Goal: Task Accomplishment & Management: Complete application form

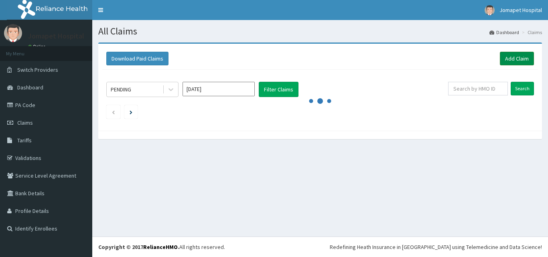
click at [516, 57] on link "Add Claim" at bounding box center [517, 59] width 34 height 14
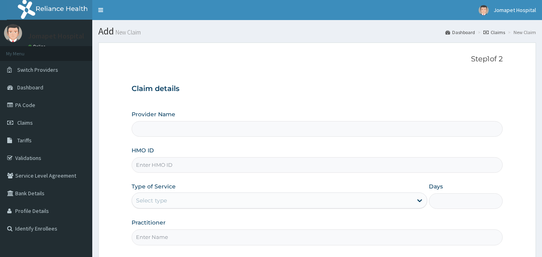
type input "Jomapet Hospital"
click at [155, 170] on input "HMO ID" at bounding box center [318, 165] width 372 height 16
type input "PUC/10027/A"
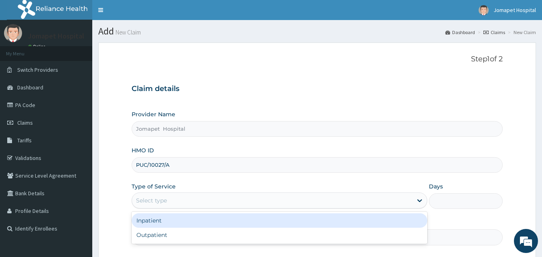
click at [153, 205] on div "Select type" at bounding box center [151, 201] width 31 height 8
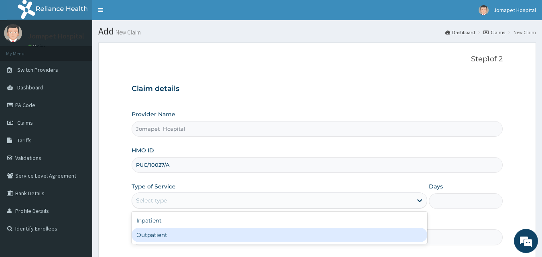
click at [158, 239] on div "Outpatient" at bounding box center [280, 235] width 296 height 14
type input "1"
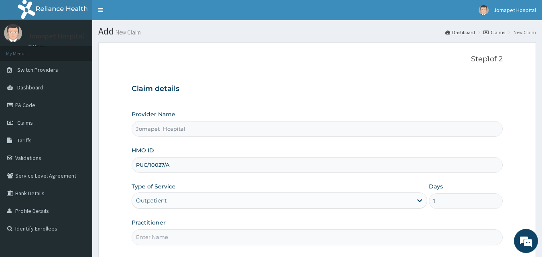
click at [156, 237] on input "Practitioner" at bounding box center [318, 238] width 372 height 16
type input "DR JOACHIM"
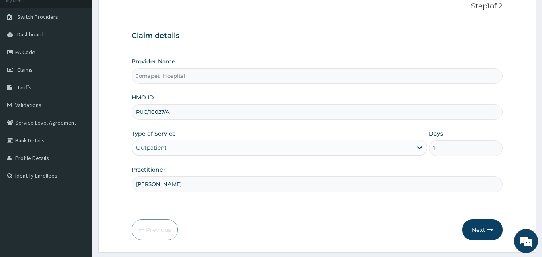
scroll to position [63, 0]
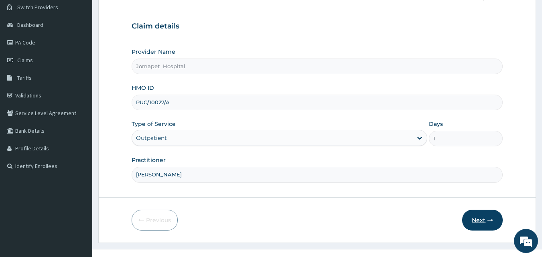
click at [480, 216] on button "Next" at bounding box center [482, 220] width 41 height 21
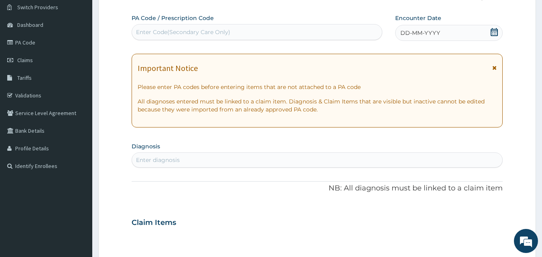
click at [405, 31] on span "DD-MM-YYYY" at bounding box center [420, 33] width 40 height 8
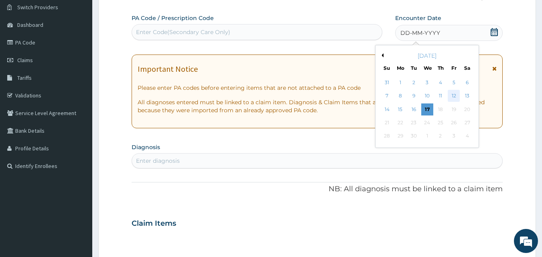
click at [455, 95] on div "12" at bounding box center [454, 96] width 12 height 12
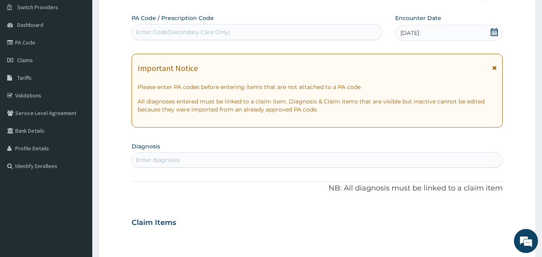
click at [164, 160] on div "Enter diagnosis" at bounding box center [158, 160] width 44 height 8
type input "plasmodi"
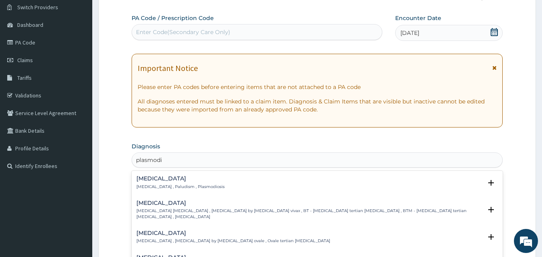
click at [166, 184] on p "Malaria , Paludism , Plasmodiosis" at bounding box center [180, 187] width 88 height 6
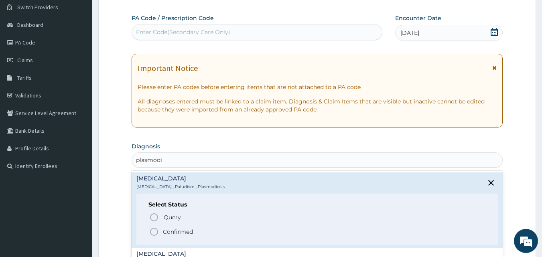
click at [154, 232] on icon "status option filled" at bounding box center [154, 232] width 10 height 10
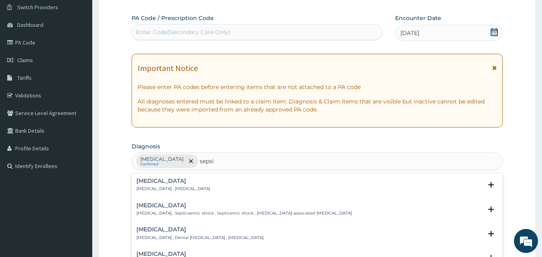
type input "sepsis"
click at [159, 189] on p "Systemic infection , Sepsis" at bounding box center [173, 189] width 74 height 6
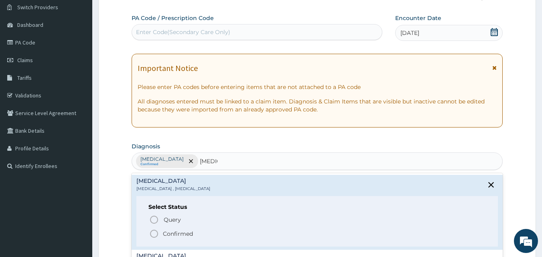
click at [154, 234] on icon "status option filled" at bounding box center [154, 234] width 10 height 10
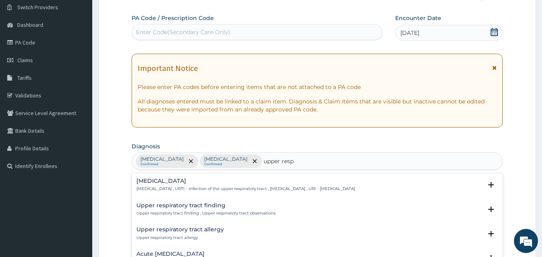
type input "upper respi"
click at [172, 185] on div "Upper respiratory infection Upper respiratory infection , URTI - Infection of t…" at bounding box center [245, 185] width 219 height 14
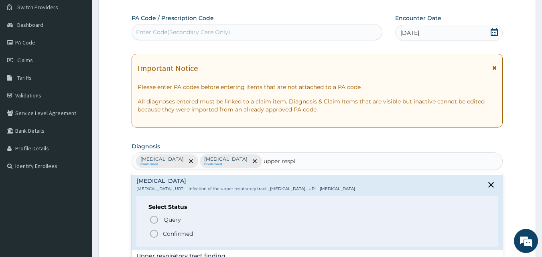
drag, startPoint x: 156, startPoint y: 233, endPoint x: 229, endPoint y: 212, distance: 75.8
click at [157, 233] on icon "status option filled" at bounding box center [154, 234] width 10 height 10
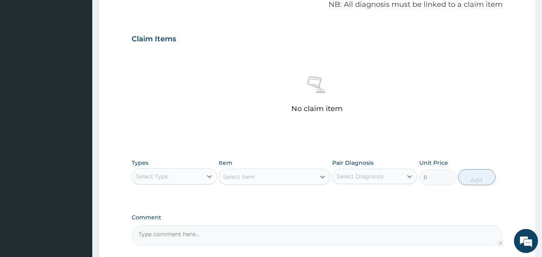
scroll to position [270, 0]
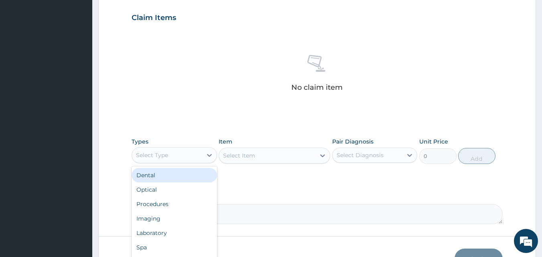
click at [189, 153] on div "Select Type" at bounding box center [167, 155] width 70 height 13
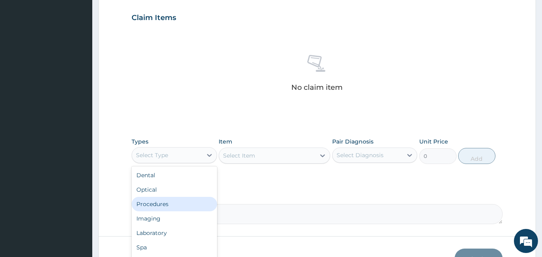
click at [172, 208] on div "Procedures" at bounding box center [174, 204] width 85 height 14
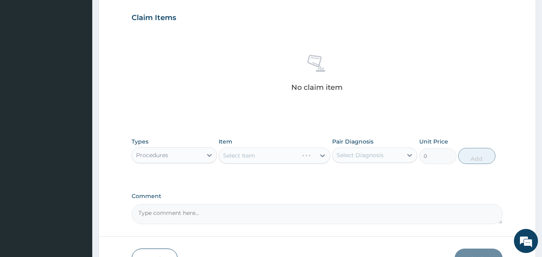
click at [228, 155] on div "Select Item" at bounding box center [275, 156] width 112 height 16
click at [222, 155] on div "Select Item" at bounding box center [275, 156] width 112 height 16
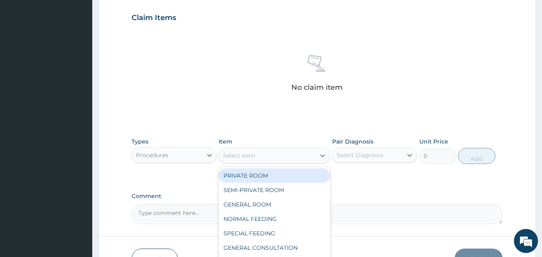
click at [225, 155] on div "Select Item" at bounding box center [239, 156] width 32 height 8
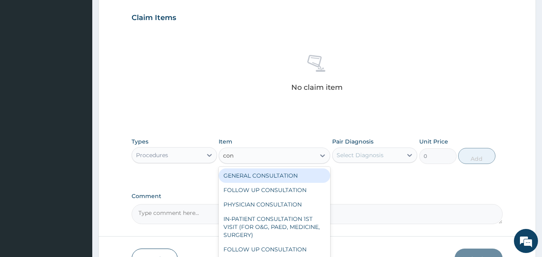
type input "cons"
click at [243, 176] on div "GENERAL CONSULTATION" at bounding box center [275, 176] width 112 height 14
type input "2000"
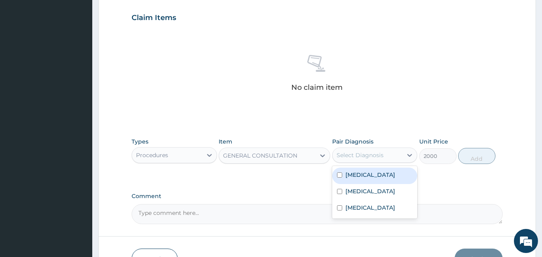
click at [340, 156] on div "Select Diagnosis" at bounding box center [360, 155] width 47 height 8
click at [338, 176] on input "checkbox" at bounding box center [339, 175] width 5 height 5
checkbox input "true"
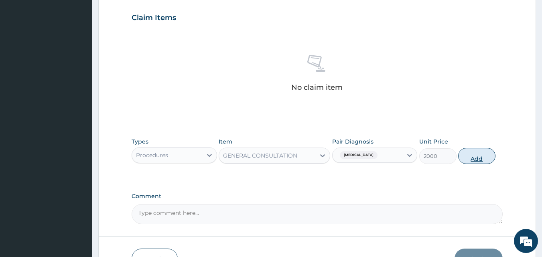
click at [480, 156] on button "Add" at bounding box center [476, 156] width 37 height 16
type input "0"
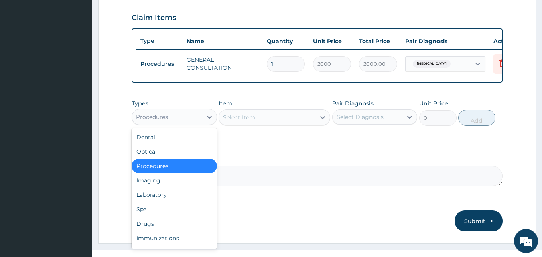
click at [142, 121] on div "Procedures" at bounding box center [152, 117] width 32 height 8
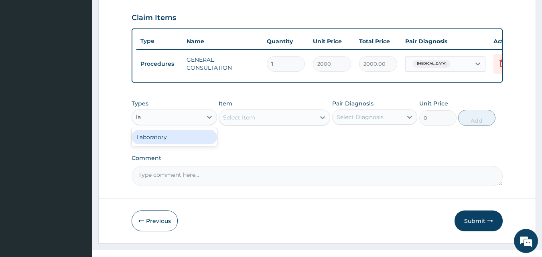
type input "lab"
click at [156, 144] on div "Laboratory" at bounding box center [174, 137] width 85 height 14
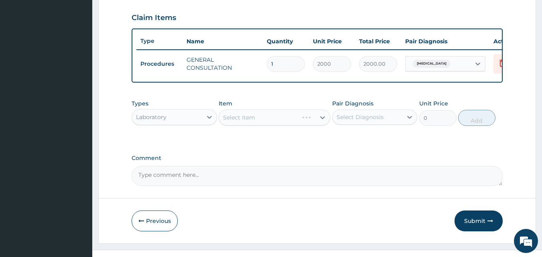
click at [224, 124] on div "Select Item" at bounding box center [275, 118] width 112 height 16
click at [223, 122] on div "Select Item" at bounding box center [267, 117] width 96 height 13
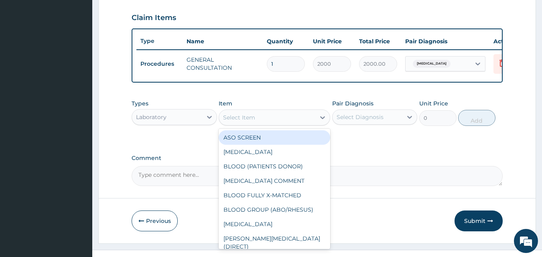
type input "m"
click at [223, 122] on div "Select Item" at bounding box center [267, 117] width 96 height 13
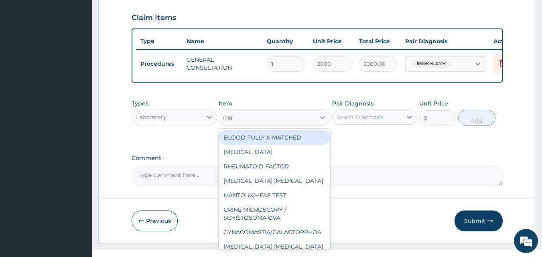
type input "mal"
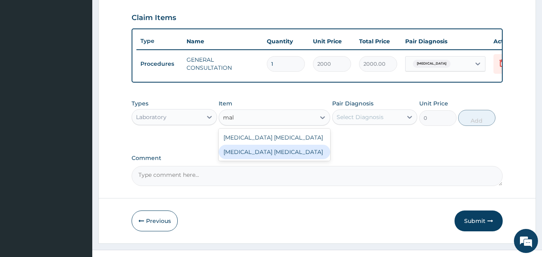
click at [236, 159] on div "Malaria parasite" at bounding box center [275, 152] width 112 height 14
type input "1300"
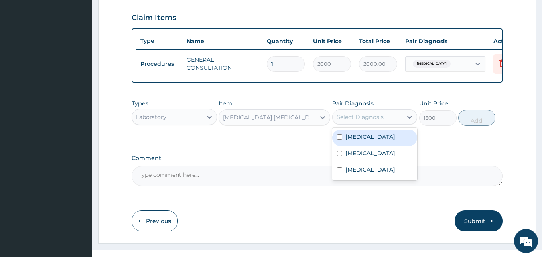
click at [339, 121] on div "Select Diagnosis" at bounding box center [360, 117] width 47 height 8
click at [339, 140] on input "checkbox" at bounding box center [339, 136] width 5 height 5
checkbox input "true"
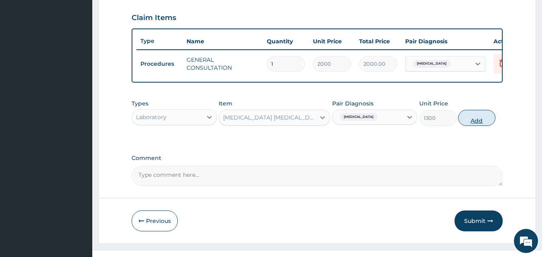
click at [473, 125] on button "Add" at bounding box center [476, 118] width 37 height 16
type input "0"
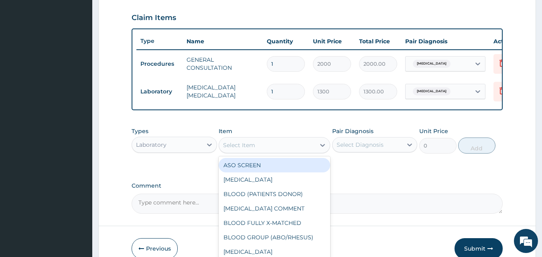
click at [228, 149] on div "Select Item" at bounding box center [239, 145] width 32 height 8
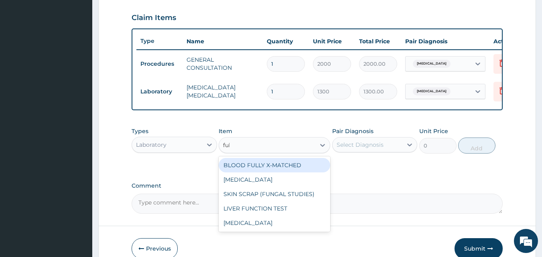
type input "full"
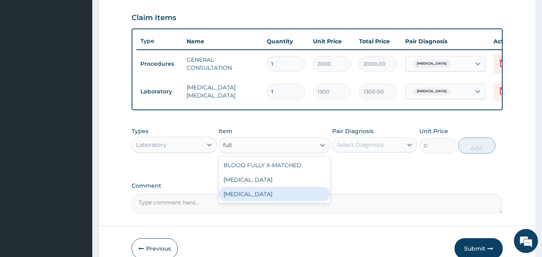
click at [241, 201] on div "FULL BLOOD COUNT" at bounding box center [275, 194] width 112 height 14
type input "4000"
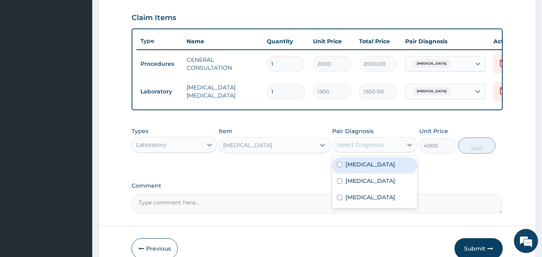
click at [341, 149] on div "Select Diagnosis" at bounding box center [360, 145] width 47 height 8
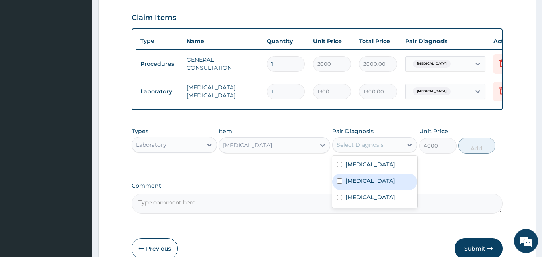
click at [339, 184] on input "checkbox" at bounding box center [339, 181] width 5 height 5
checkbox input "true"
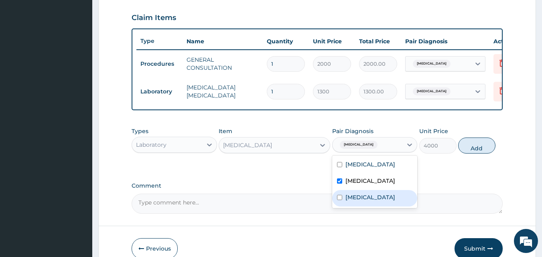
click at [339, 200] on input "checkbox" at bounding box center [339, 197] width 5 height 5
checkbox input "true"
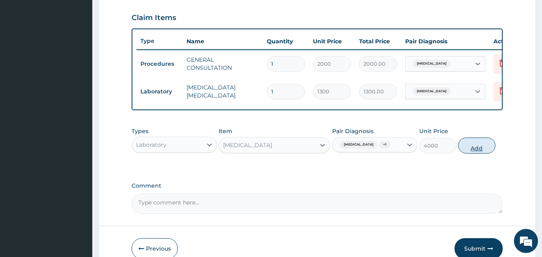
click at [474, 152] on button "Add" at bounding box center [476, 146] width 37 height 16
type input "0"
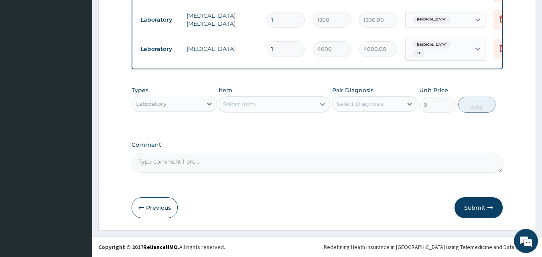
scroll to position [345, 0]
click at [472, 206] on button "Submit" at bounding box center [479, 207] width 48 height 21
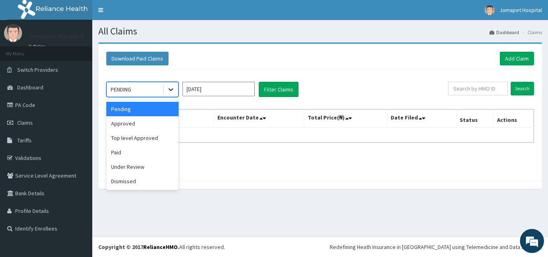
click at [174, 90] on icon at bounding box center [171, 89] width 8 height 8
click at [149, 127] on div "Approved" at bounding box center [142, 123] width 72 height 14
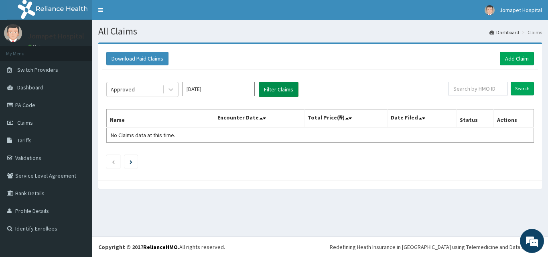
click at [269, 91] on button "Filter Claims" at bounding box center [279, 89] width 40 height 15
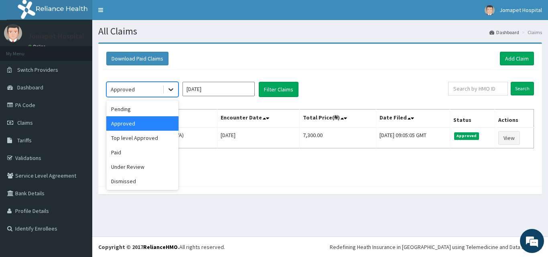
click at [171, 92] on icon at bounding box center [171, 89] width 8 height 8
click at [149, 139] on div "Top level Approved" at bounding box center [142, 138] width 72 height 14
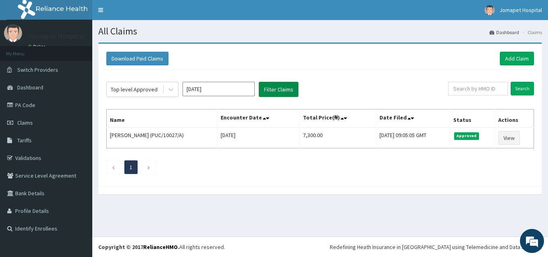
click at [270, 90] on button "Filter Claims" at bounding box center [279, 89] width 40 height 15
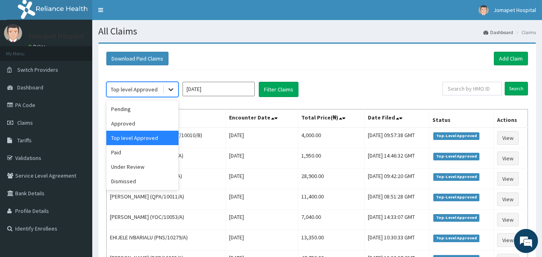
click at [172, 88] on icon at bounding box center [171, 89] width 8 height 8
click at [139, 167] on div "Under Review" at bounding box center [142, 167] width 72 height 14
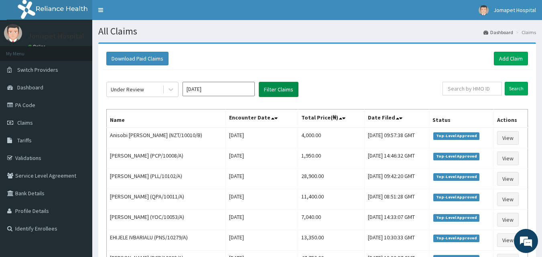
click at [268, 91] on button "Filter Claims" at bounding box center [279, 89] width 40 height 15
